Goal: Task Accomplishment & Management: Use online tool/utility

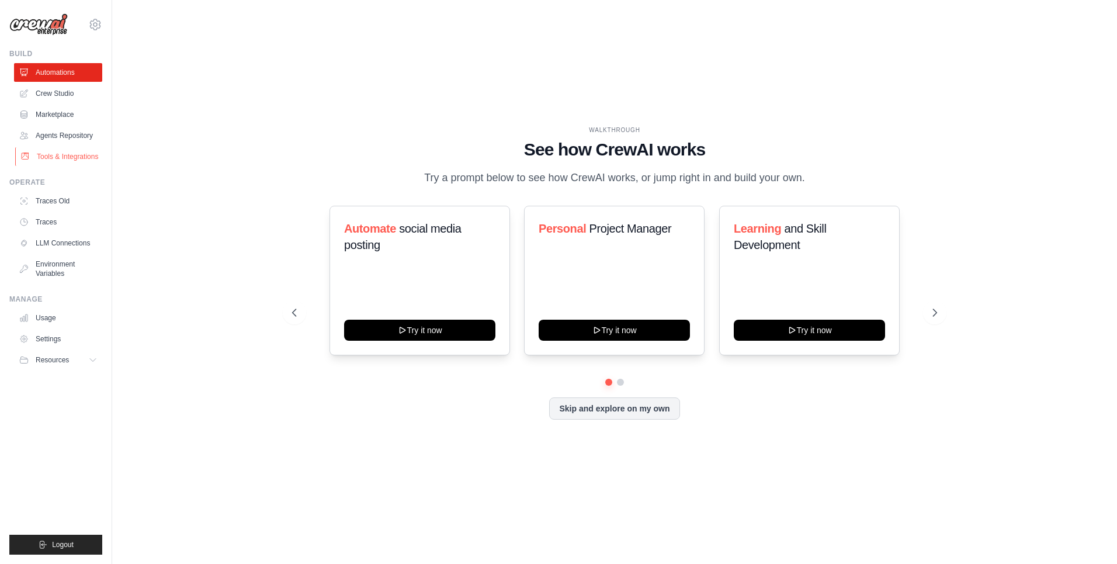
click at [69, 161] on link "Tools & Integrations" at bounding box center [59, 156] width 88 height 19
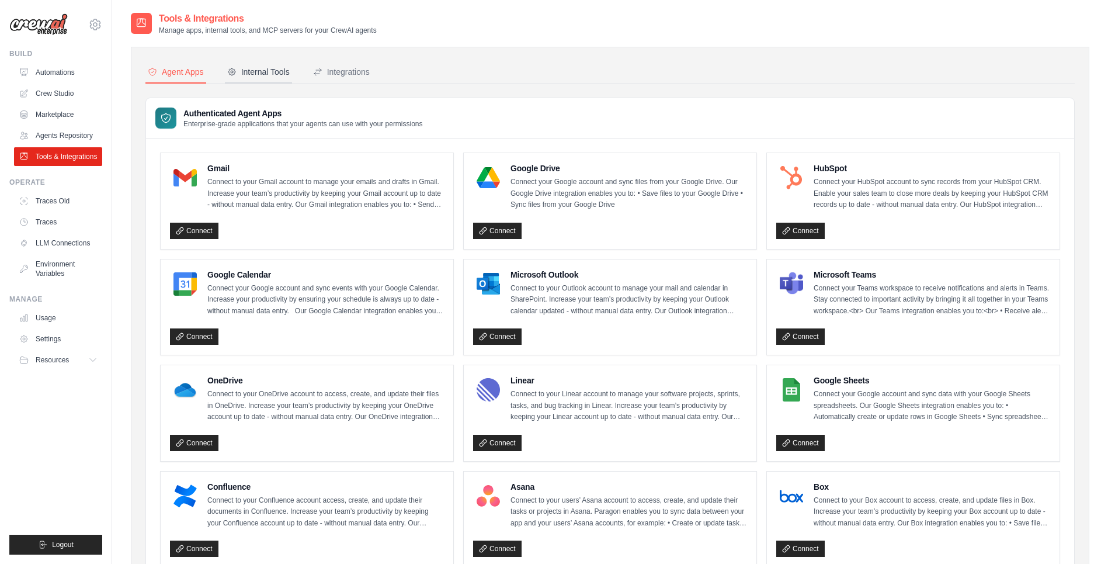
click at [285, 63] on button "Internal Tools" at bounding box center [258, 72] width 67 height 22
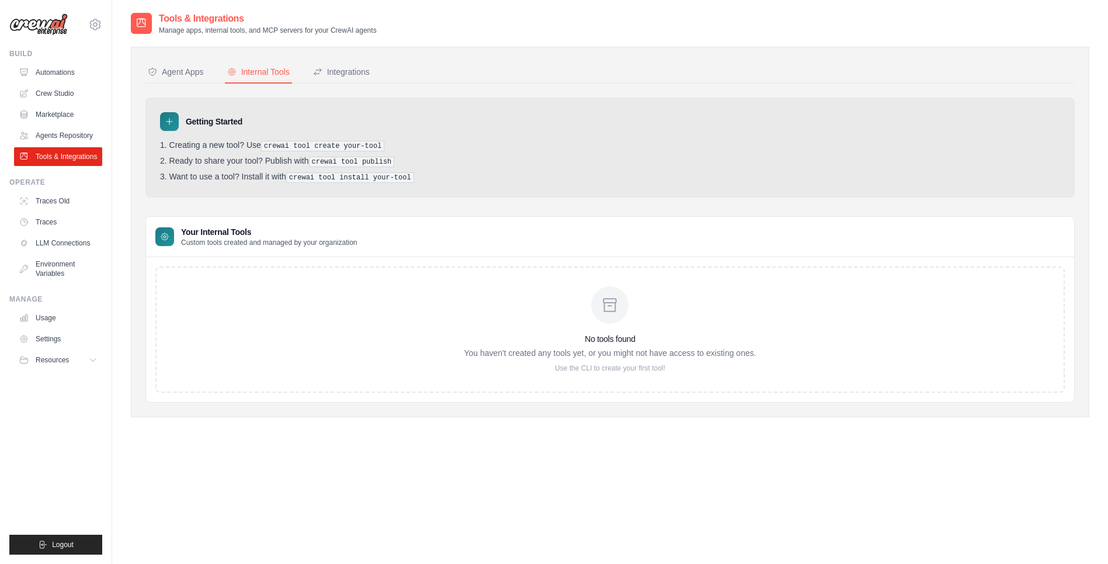
click at [281, 145] on pre "crewai tool create your-tool" at bounding box center [323, 146] width 124 height 11
click at [357, 68] on div "Integrations" at bounding box center [341, 72] width 57 height 12
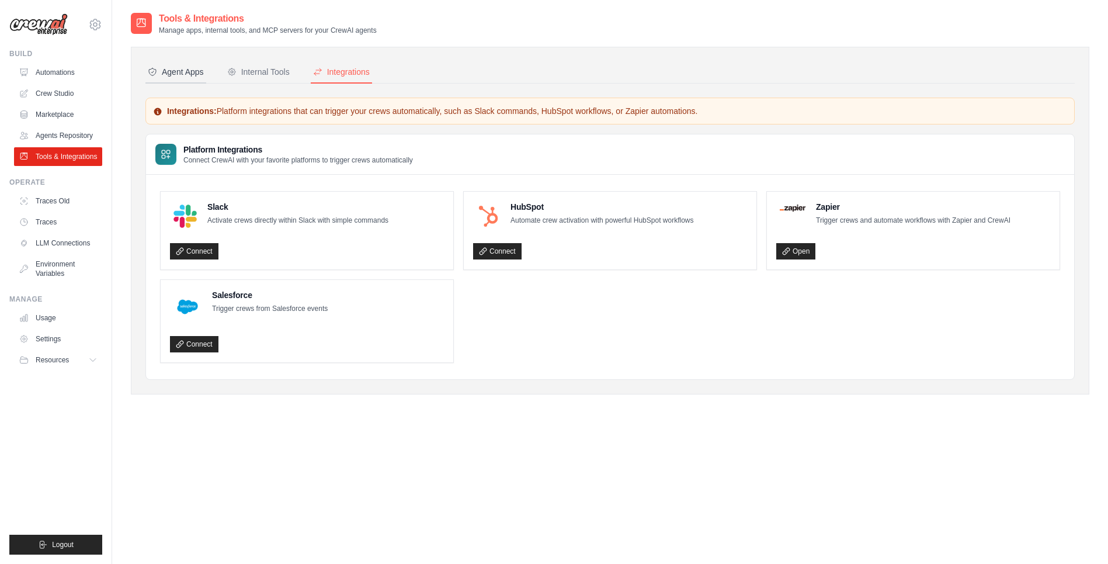
click at [196, 78] on button "Agent Apps" at bounding box center [175, 72] width 61 height 22
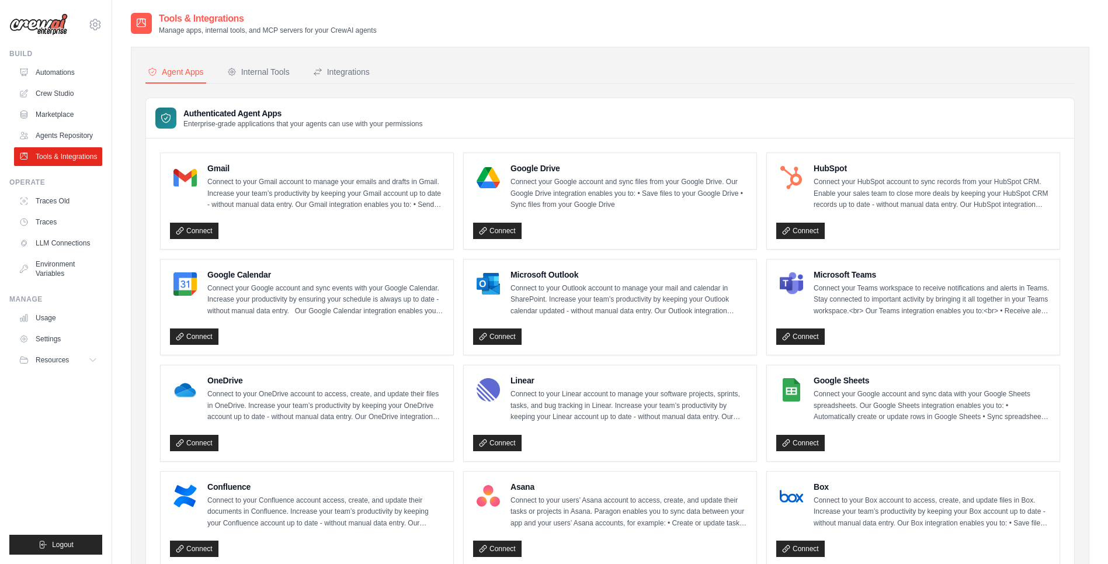
click at [752, 117] on div "Authenticated Agent Apps Enterprise-grade applications that your agents can use…" at bounding box center [610, 118] width 928 height 40
